Goal: Task Accomplishment & Management: Complete application form

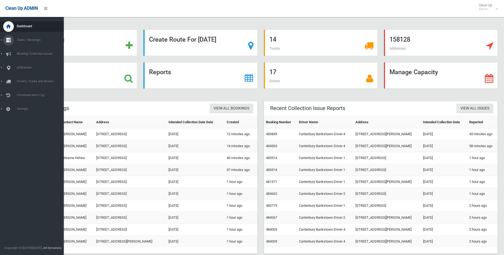
click at [11, 40] on div at bounding box center [8, 40] width 11 height 11
click at [22, 79] on span "Search" at bounding box center [39, 79] width 48 height 4
click at [25, 69] on span "Addresses" at bounding box center [41, 68] width 53 height 4
click at [27, 77] on span "All Addresses" at bounding box center [39, 77] width 48 height 4
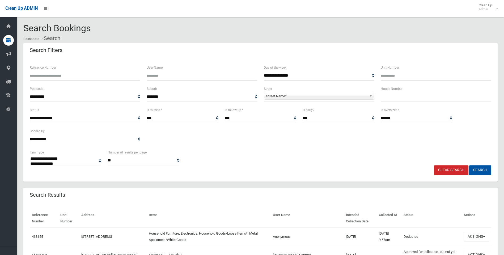
select select
click at [419, 97] on input "text" at bounding box center [436, 97] width 110 height 10
type input "***"
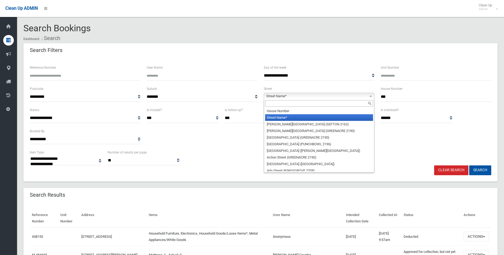
click at [287, 97] on span "Street Name*" at bounding box center [316, 96] width 101 height 6
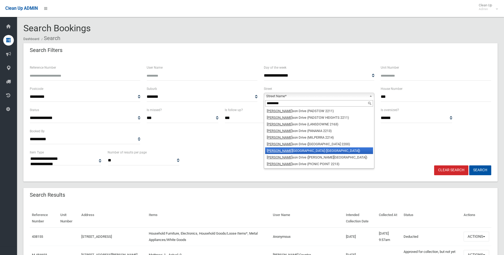
type input "*********"
click at [301, 152] on li "Henry Law son Drive (EAST HILLS 2213)" at bounding box center [319, 151] width 108 height 7
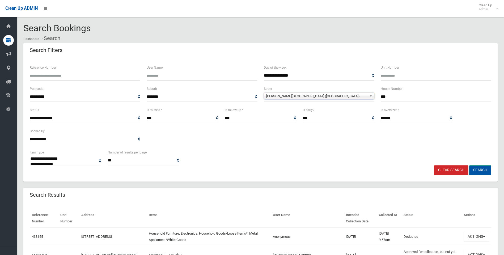
click at [480, 169] on button "Search" at bounding box center [480, 171] width 22 height 10
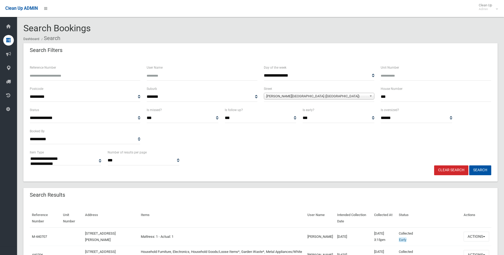
select select
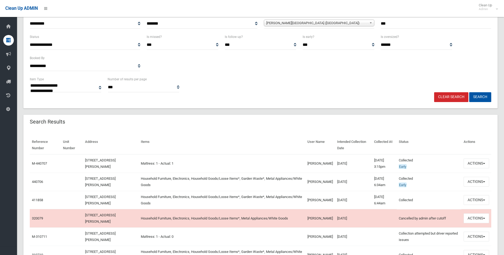
scroll to position [80, 0]
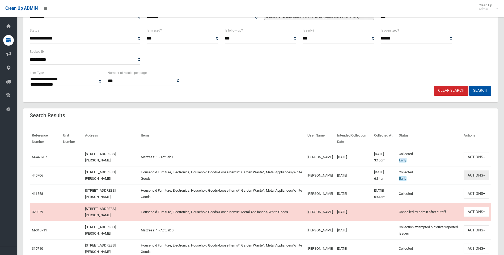
click at [474, 177] on button "Actions" at bounding box center [475, 176] width 25 height 10
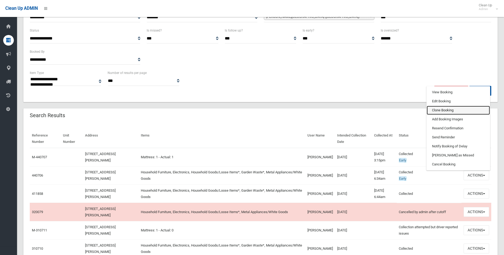
click at [442, 113] on link "Clone Booking" at bounding box center [458, 110] width 63 height 9
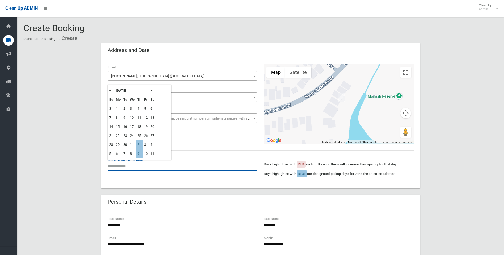
click at [130, 169] on input "text" at bounding box center [183, 166] width 150 height 10
click at [139, 145] on td "2" at bounding box center [139, 144] width 7 height 9
type input "**********"
click at [121, 168] on input "**********" at bounding box center [183, 166] width 150 height 10
click at [138, 107] on td "2" at bounding box center [139, 108] width 7 height 9
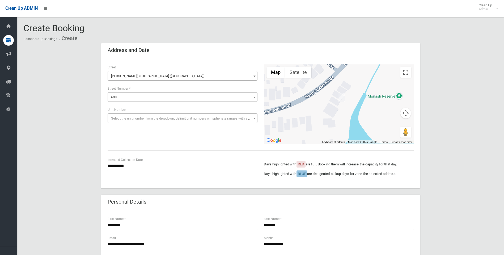
click at [354, 217] on div "******* Last Name *" at bounding box center [339, 223] width 150 height 14
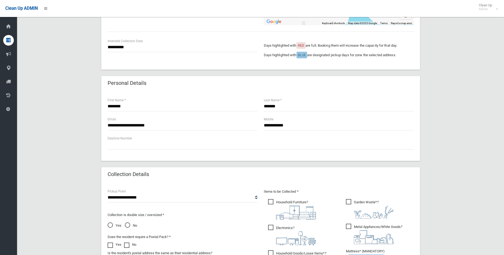
scroll to position [159, 0]
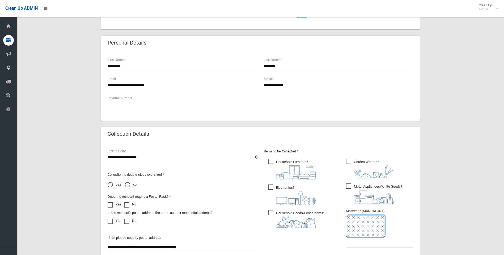
click at [270, 161] on span "Household Furniture ?" at bounding box center [292, 169] width 48 height 21
click at [273, 187] on span "Electronics ?" at bounding box center [292, 195] width 48 height 20
click at [352, 184] on span "Metal Appliances/White Goods ?" at bounding box center [374, 194] width 56 height 20
click at [347, 159] on span "Garden Waste* ?" at bounding box center [370, 169] width 48 height 20
click at [271, 214] on span "Household Goods/Loose Items* ?" at bounding box center [297, 219] width 58 height 18
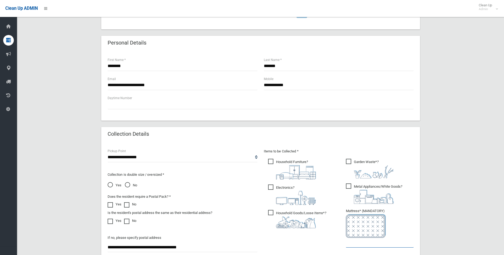
click at [365, 244] on input "text" at bounding box center [380, 243] width 68 height 10
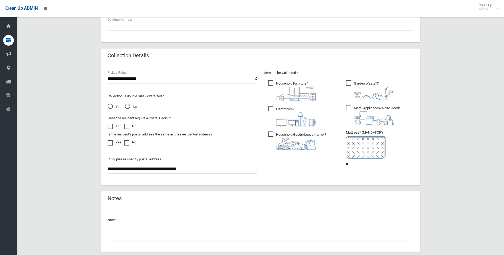
scroll to position [239, 0]
type input "*"
drag, startPoint x: 213, startPoint y: 168, endPoint x: 5, endPoint y: 177, distance: 208.1
